Goal: Task Accomplishment & Management: Use online tool/utility

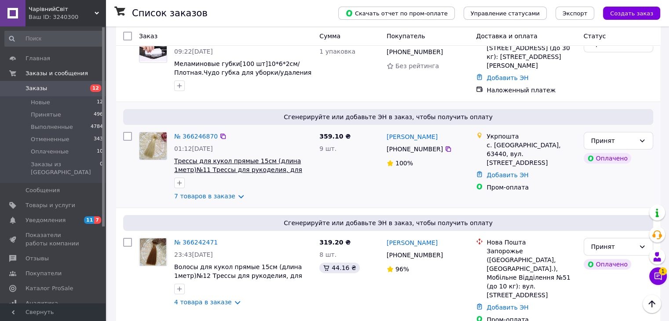
scroll to position [176, 0]
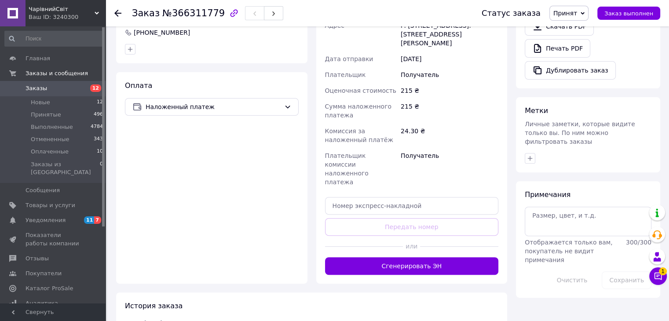
scroll to position [291, 0]
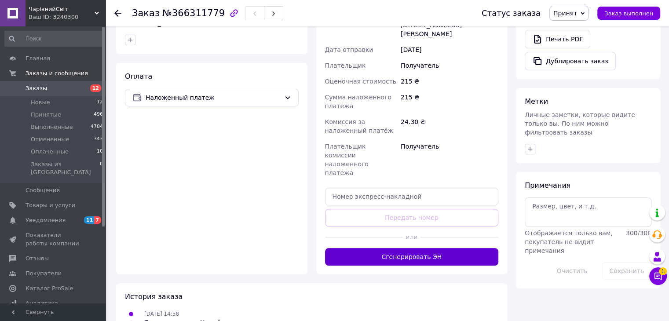
click at [395, 248] on button "Сгенерировать ЭН" at bounding box center [412, 257] width 174 height 18
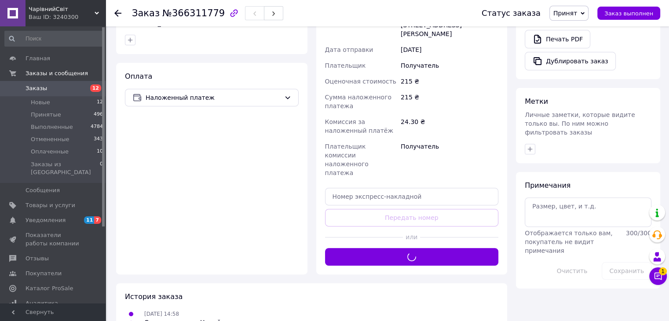
scroll to position [159, 0]
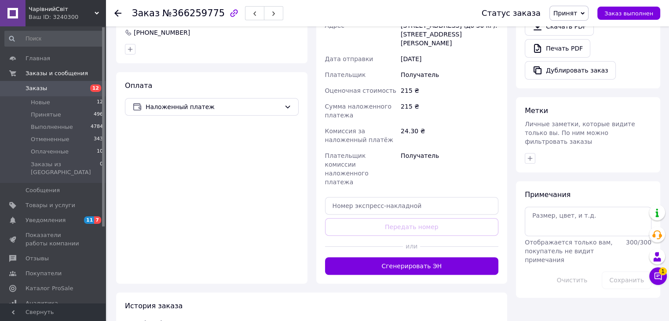
scroll to position [291, 0]
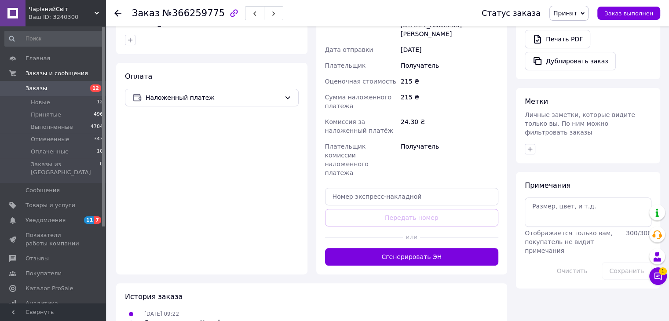
click at [400, 248] on button "Сгенерировать ЭН" at bounding box center [412, 257] width 174 height 18
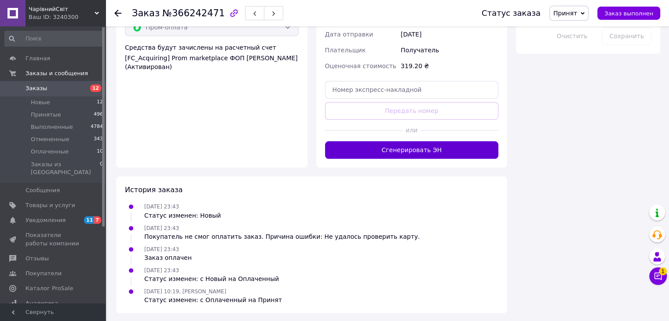
scroll to position [802, 0]
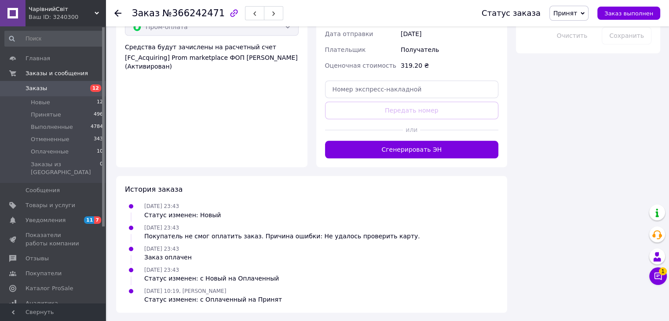
click at [426, 153] on button "Сгенерировать ЭН" at bounding box center [412, 150] width 174 height 18
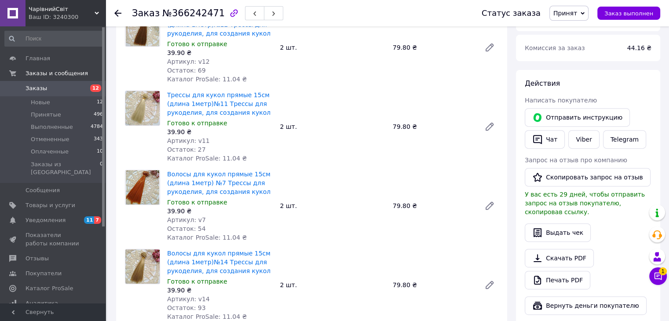
scroll to position [342, 0]
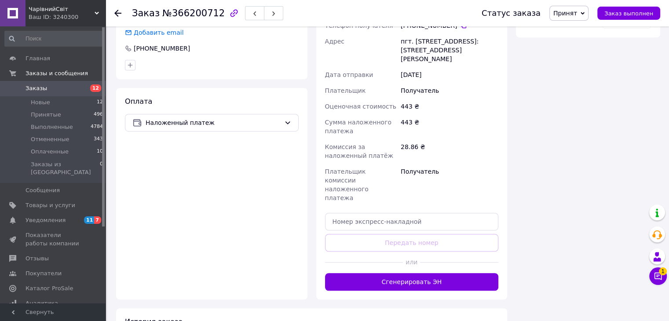
scroll to position [589, 0]
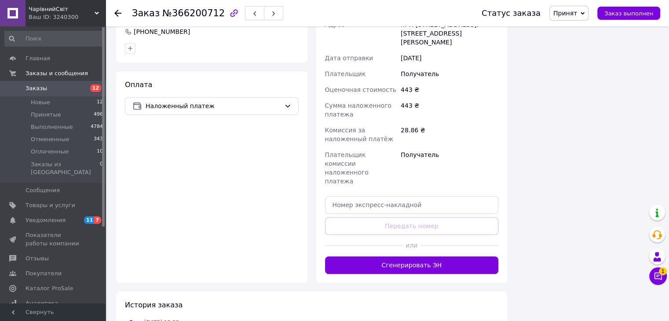
click at [417, 256] on button "Сгенерировать ЭН" at bounding box center [412, 265] width 174 height 18
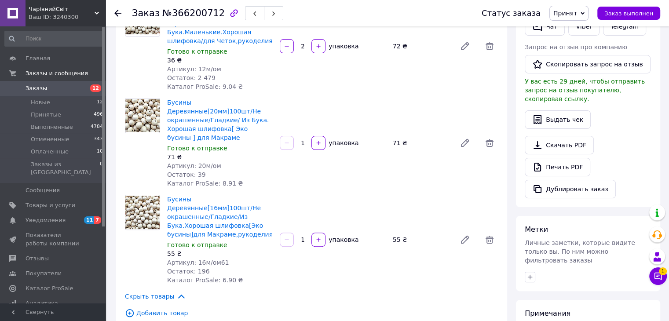
scroll to position [62, 0]
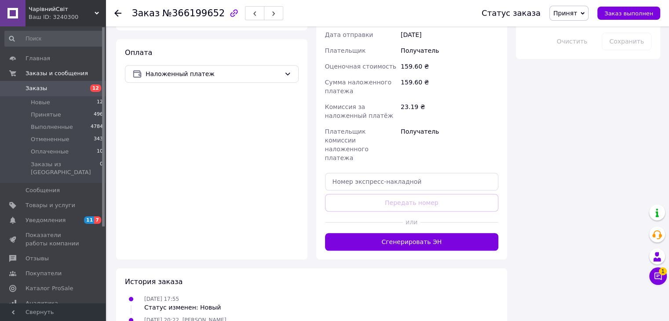
scroll to position [554, 0]
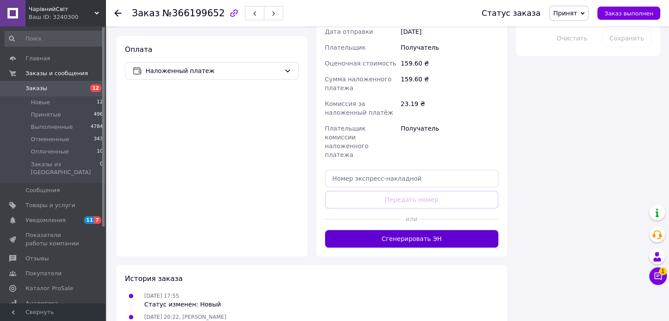
click at [411, 230] on button "Сгенерировать ЭН" at bounding box center [412, 239] width 174 height 18
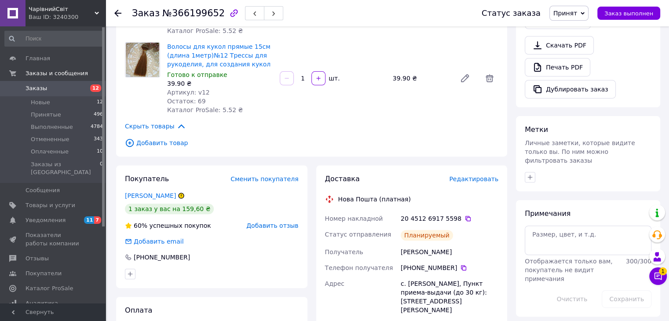
scroll to position [308, 0]
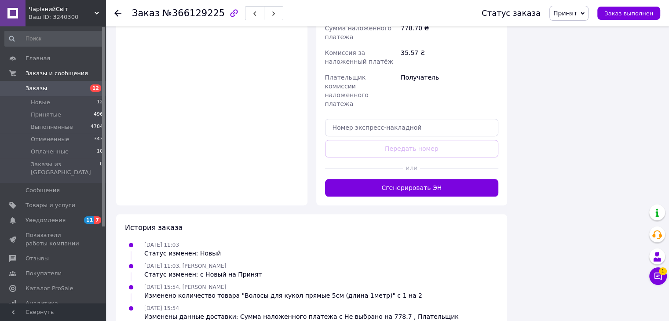
scroll to position [931, 0]
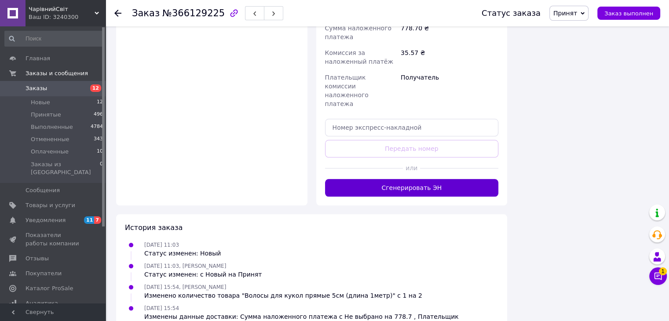
drag, startPoint x: 415, startPoint y: 171, endPoint x: 417, endPoint y: 165, distance: 5.9
click at [415, 171] on div "Доставка Редактировать Нова Пошта (платная) Получатель Уланова Инара Телефон по…" at bounding box center [411, 21] width 191 height 370
click at [417, 179] on button "Сгенерировать ЭН" at bounding box center [412, 188] width 174 height 18
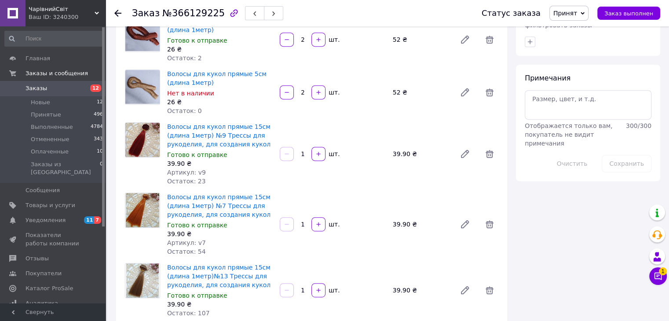
scroll to position [447, 0]
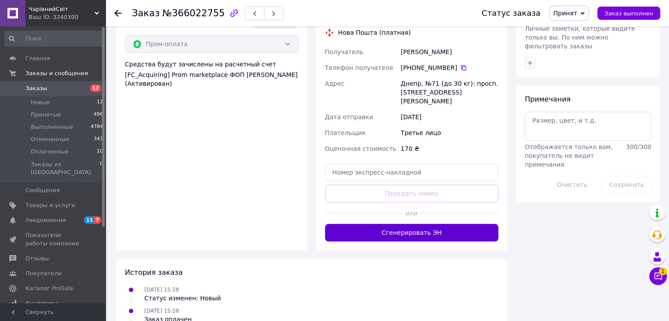
scroll to position [688, 0]
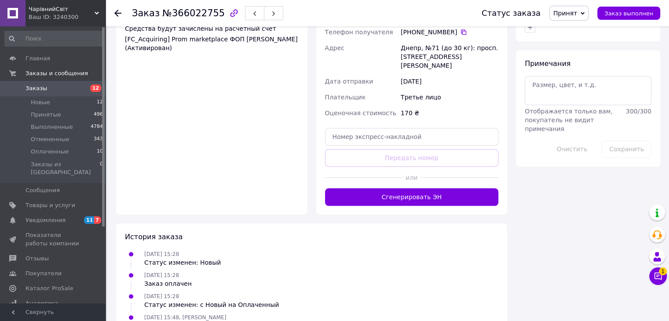
drag, startPoint x: 414, startPoint y: 166, endPoint x: 425, endPoint y: 144, distance: 24.8
click at [414, 188] on button "Сгенерировать ЭН" at bounding box center [412, 197] width 174 height 18
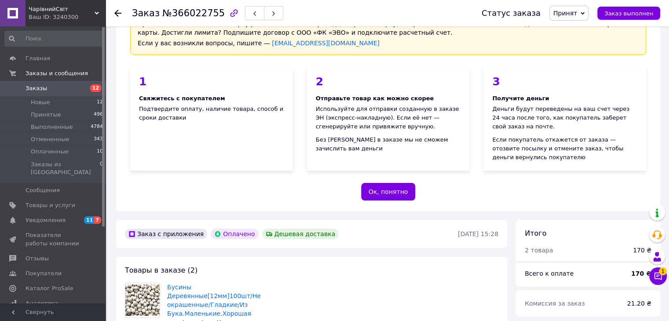
scroll to position [0, 0]
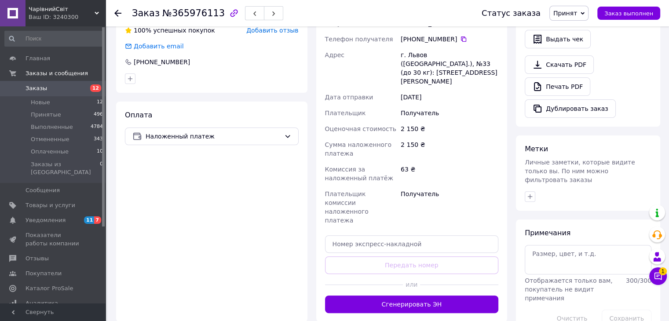
scroll to position [291, 0]
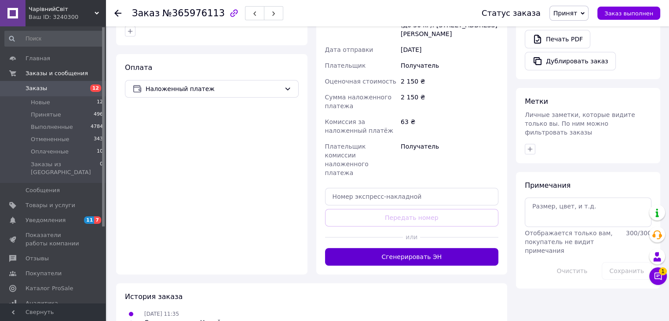
drag, startPoint x: 425, startPoint y: 211, endPoint x: 429, endPoint y: 203, distance: 9.2
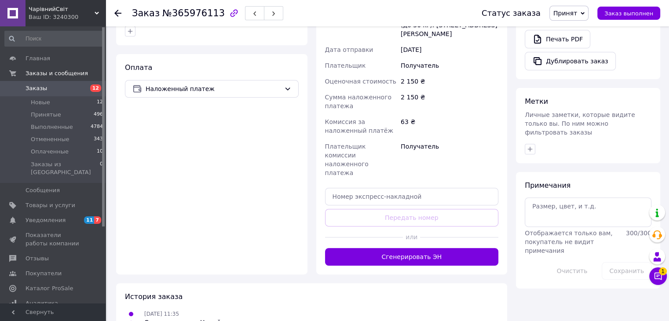
click at [425, 248] on button "Сгенерировать ЭН" at bounding box center [412, 257] width 174 height 18
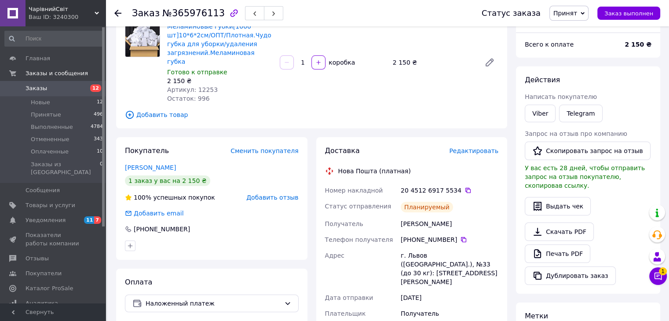
scroll to position [0, 0]
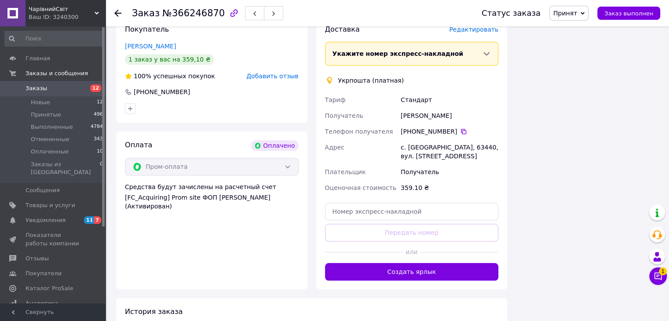
scroll to position [792, 0]
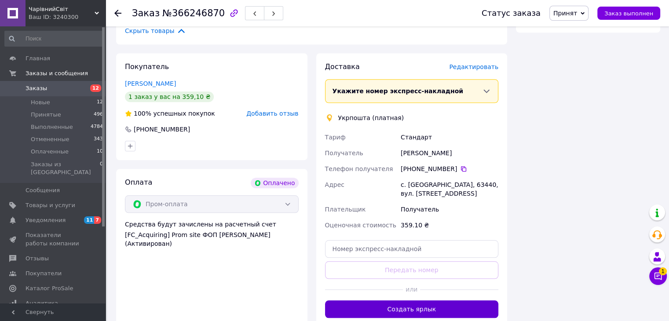
click at [443, 303] on button "Создать ярлык" at bounding box center [412, 309] width 174 height 18
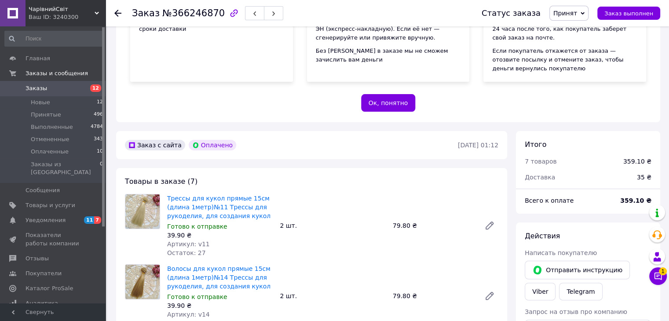
scroll to position [220, 0]
